Goal: Entertainment & Leisure: Consume media (video, audio)

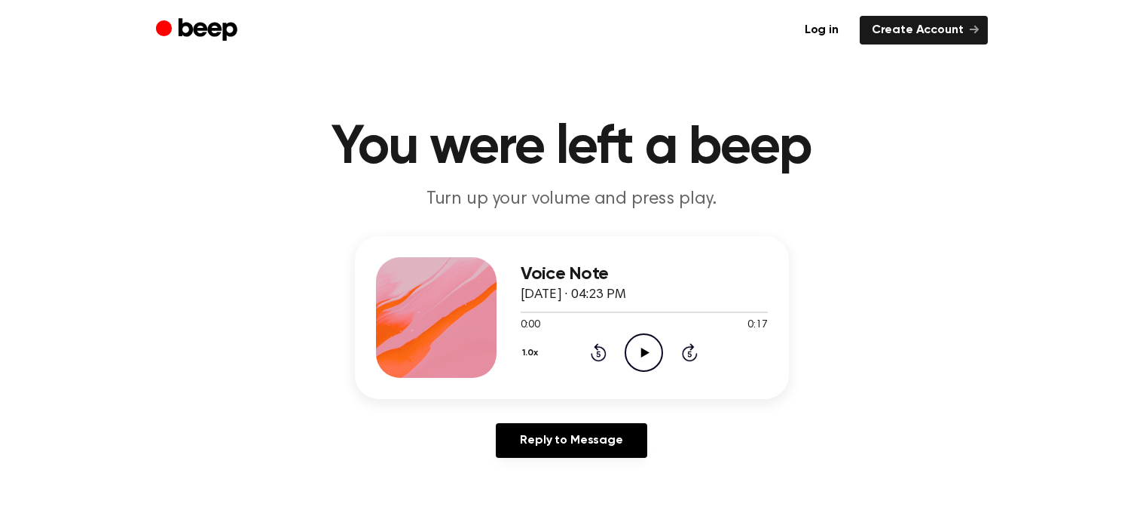
click at [645, 349] on icon at bounding box center [645, 352] width 8 height 10
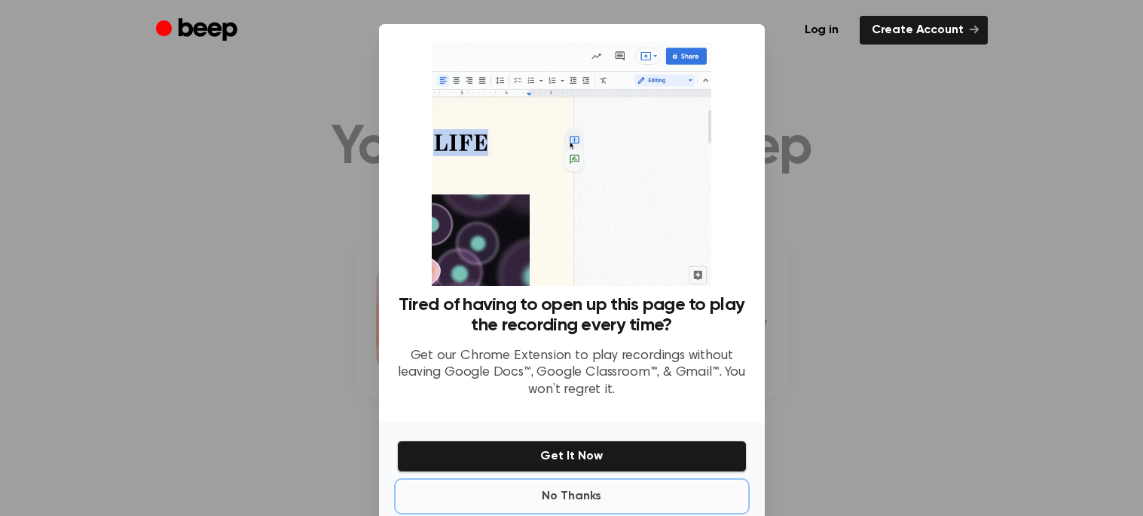
click at [574, 487] on button "No Thanks" at bounding box center [572, 496] width 350 height 30
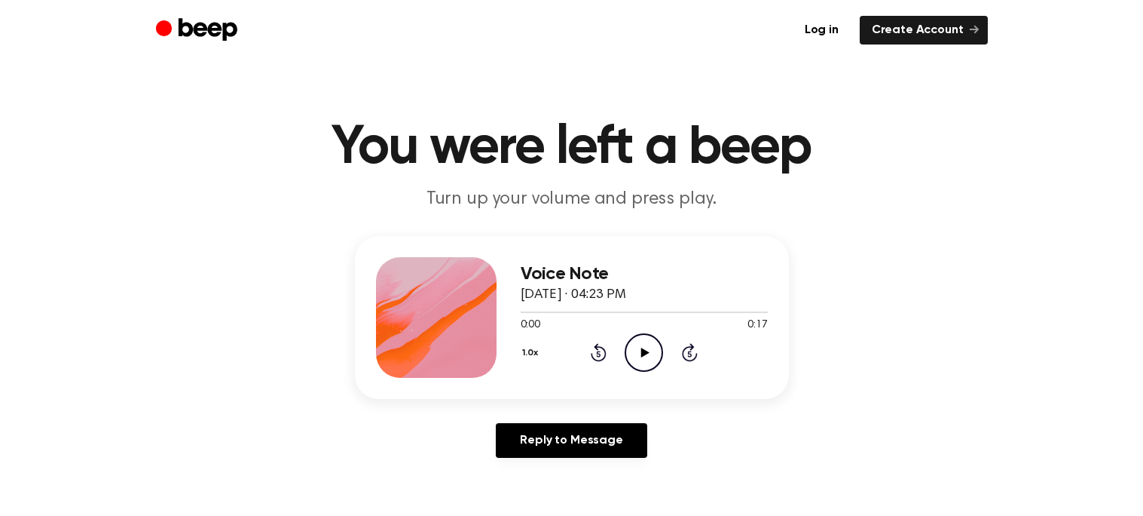
click at [643, 355] on icon at bounding box center [645, 352] width 8 height 10
click at [649, 349] on icon "Play Audio" at bounding box center [644, 352] width 38 height 38
click at [637, 365] on icon "Play Audio" at bounding box center [644, 352] width 38 height 38
click at [636, 344] on icon "Play Audio" at bounding box center [644, 352] width 38 height 38
click at [631, 359] on icon "Play Audio" at bounding box center [644, 352] width 38 height 38
